Goal: Information Seeking & Learning: Find contact information

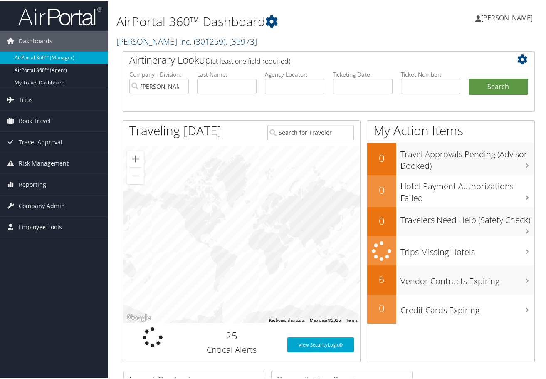
click at [194, 41] on span "( 301259 )" at bounding box center [210, 40] width 32 height 11
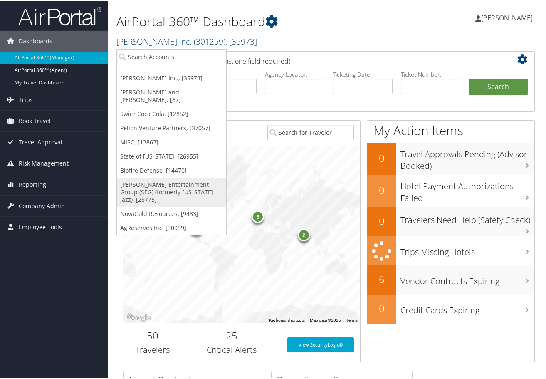
click at [153, 180] on link "[PERSON_NAME] Entertainment Group (SEG) (formerly [US_STATE] Jazz), [28775]" at bounding box center [171, 190] width 109 height 29
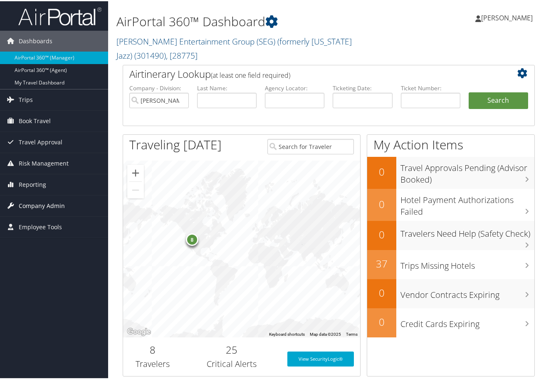
click at [49, 206] on span "Company Admin" at bounding box center [42, 204] width 46 height 21
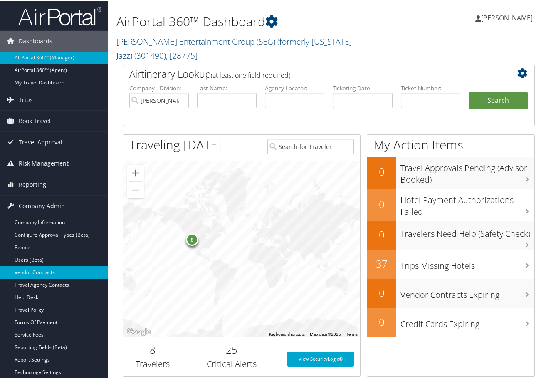
click at [42, 272] on link "Vendor Contracts" at bounding box center [54, 271] width 108 height 12
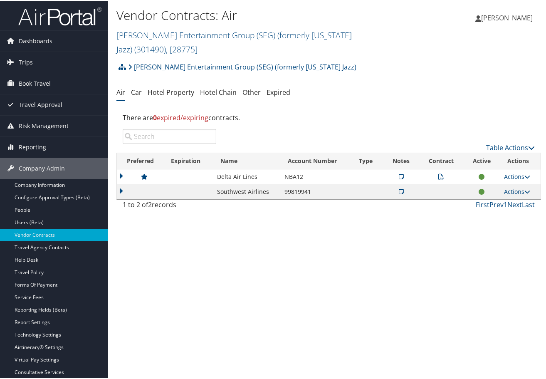
click at [399, 188] on icon at bounding box center [401, 191] width 5 height 6
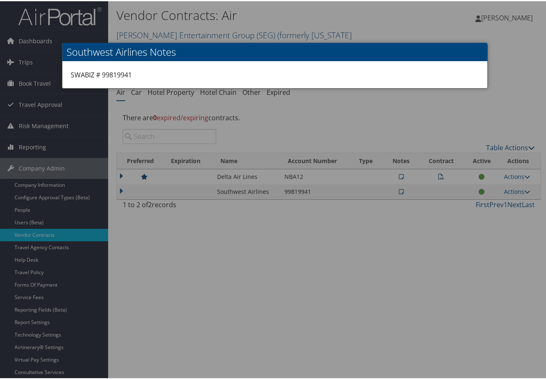
click at [420, 121] on div at bounding box center [275, 189] width 550 height 379
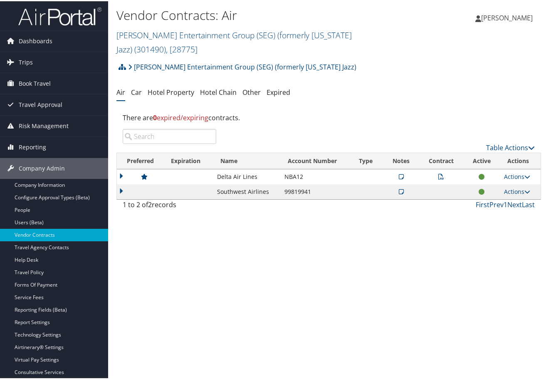
click at [399, 173] on icon at bounding box center [401, 176] width 5 height 6
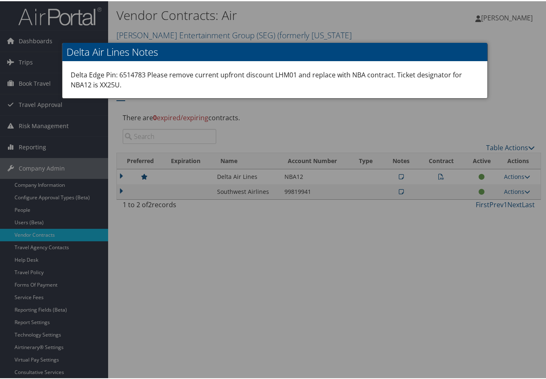
click at [459, 115] on div at bounding box center [275, 189] width 550 height 379
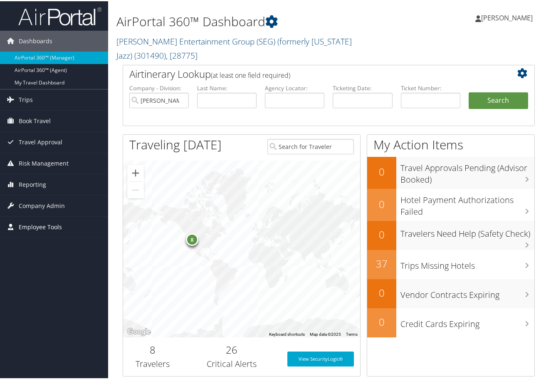
click at [41, 224] on span "Employee Tools" at bounding box center [40, 226] width 43 height 21
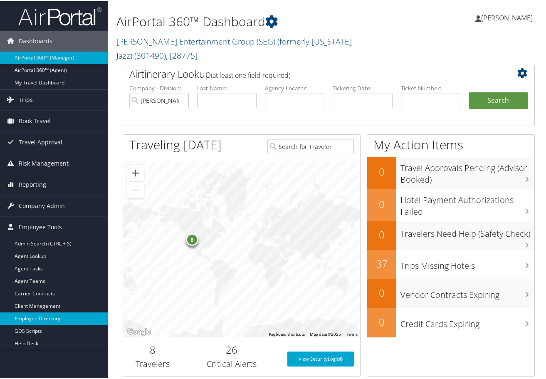
click at [52, 316] on link "Employee Directory" at bounding box center [54, 317] width 108 height 12
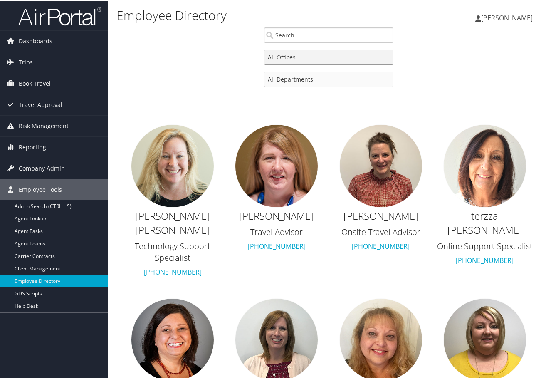
click at [387, 59] on select "All Offices Salt Lake City Denver San Francisco Birmingham" at bounding box center [328, 55] width 129 height 15
click at [385, 77] on select "All Departments Account Managers Accounting & HR Agent Support Andavo Operation…" at bounding box center [328, 77] width 129 height 15
select select "/employee/directory?department=16"
click at [264, 70] on select "All Departments Account Managers Accounting & HR Agent Support Andavo Operation…" at bounding box center [328, 77] width 129 height 15
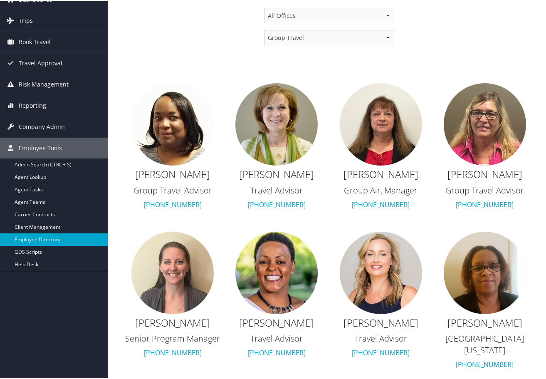
scroll to position [51, 0]
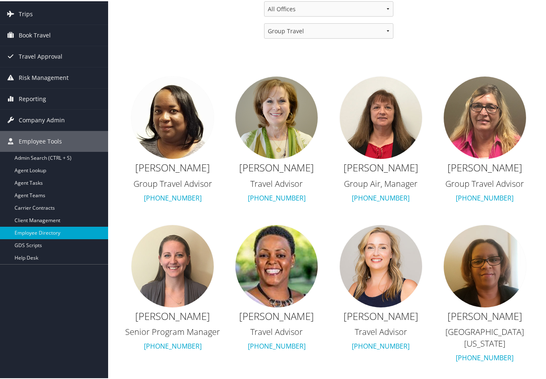
click at [379, 279] on img at bounding box center [381, 264] width 83 height 83
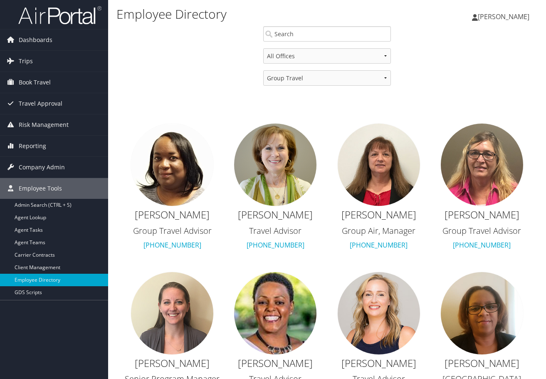
scroll to position [51, 0]
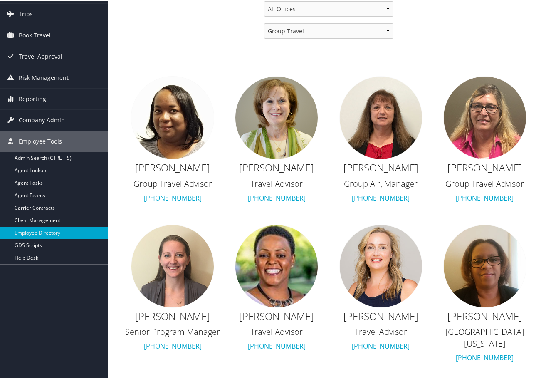
click at [176, 286] on img at bounding box center [172, 264] width 83 height 83
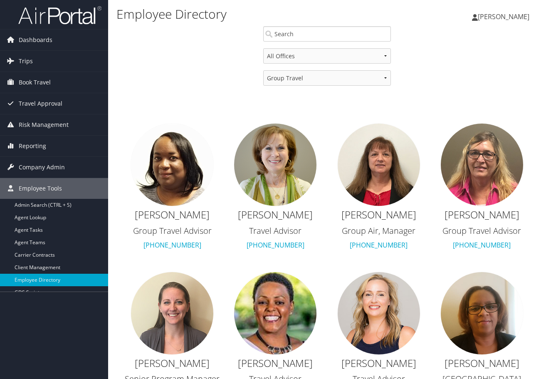
scroll to position [51, 0]
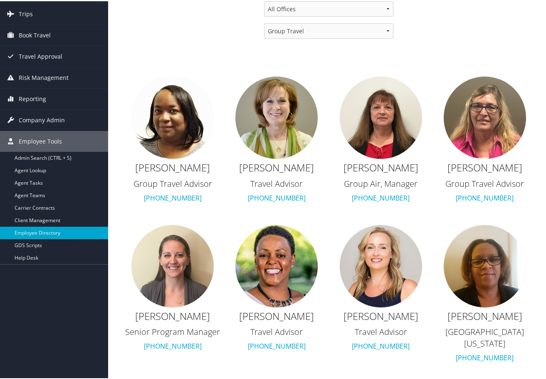
click at [478, 126] on img at bounding box center [485, 116] width 83 height 83
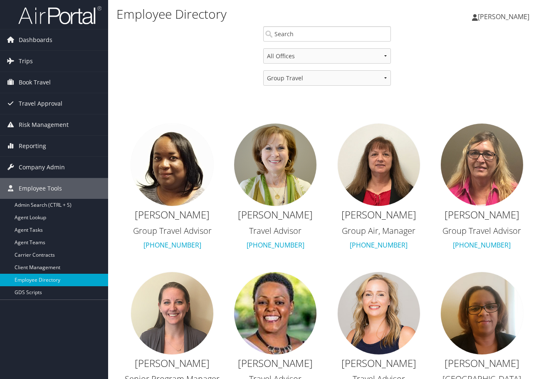
scroll to position [51, 0]
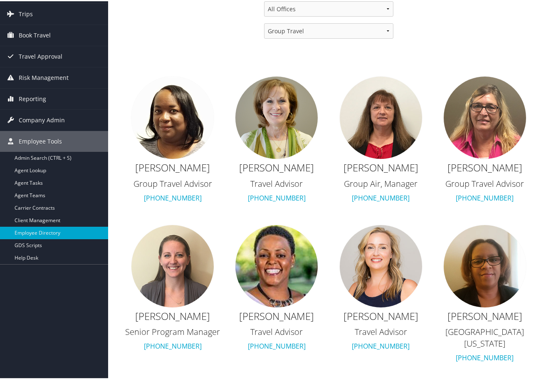
click at [174, 134] on img at bounding box center [172, 116] width 83 height 83
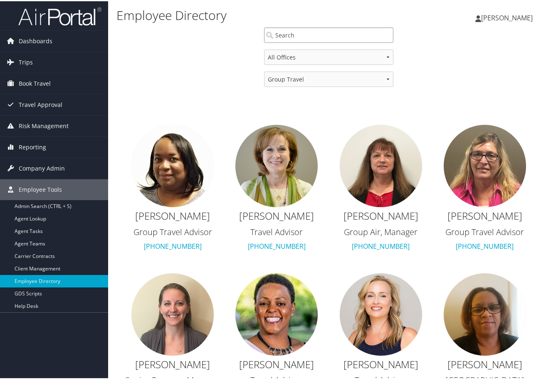
click at [322, 35] on input "search" at bounding box center [328, 33] width 129 height 15
type input "freya"
click at [427, 79] on div "All Offices [GEOGRAPHIC_DATA] [GEOGRAPHIC_DATA] [GEOGRAPHIC_DATA] [GEOGRAPHIC_D…" at bounding box center [328, 237] width 425 height 379
click at [326, 34] on input "freya" at bounding box center [328, 33] width 129 height 15
click at [387, 80] on select "All Departments Account Managers Accounting & HR Agent Support Andavo Operation…" at bounding box center [328, 77] width 129 height 15
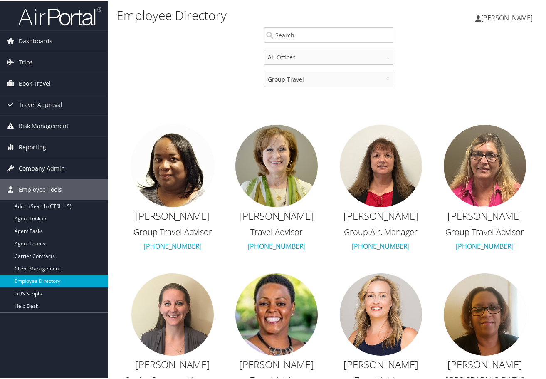
click at [221, 103] on ul "[PERSON_NAME] Group Travel Advisor [PHONE_NUMBER] [PERSON_NAME] Travel Advisor …" at bounding box center [328, 264] width 433 height 325
